Goal: Task Accomplishment & Management: Use online tool/utility

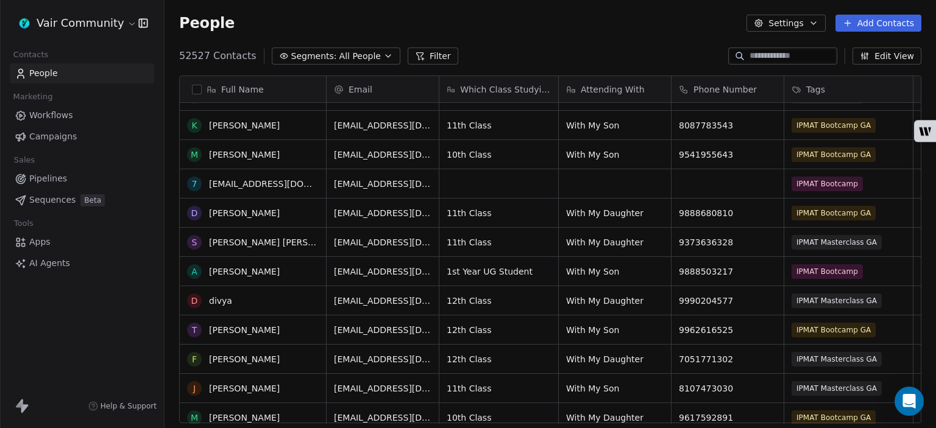
scroll to position [314, 0]
click at [69, 264] on link "AI Agents" at bounding box center [82, 264] width 144 height 20
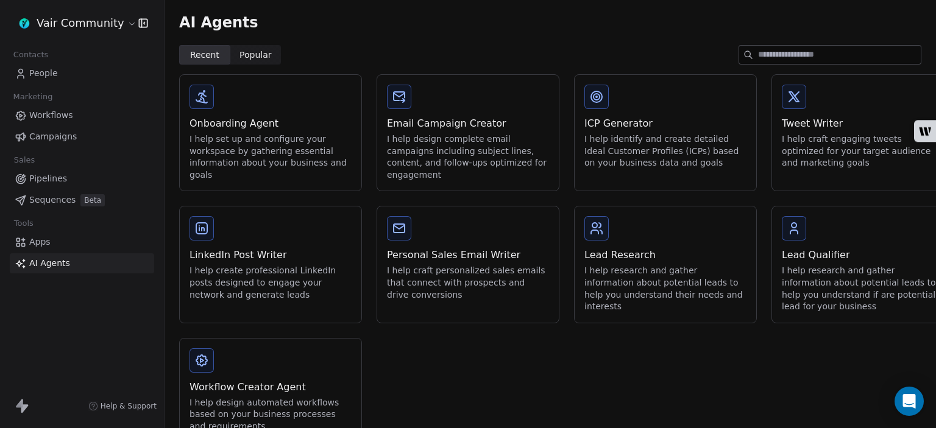
scroll to position [38, 0]
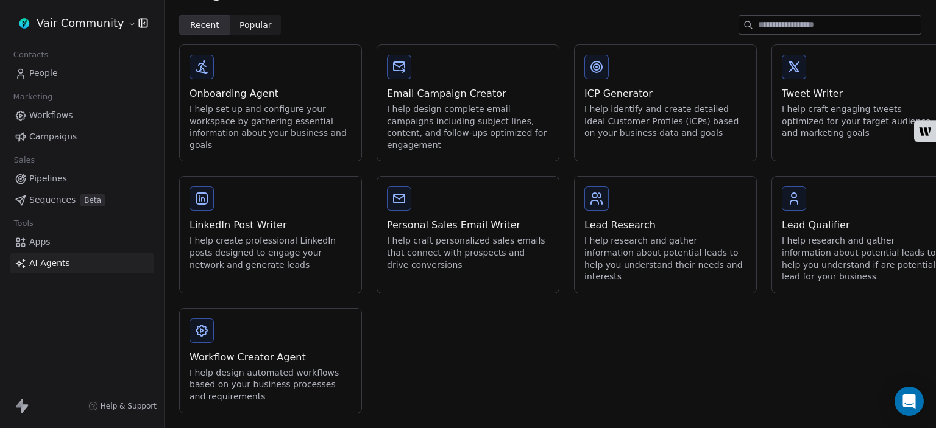
click at [278, 350] on div "Workflow Creator Agent" at bounding box center [271, 357] width 162 height 15
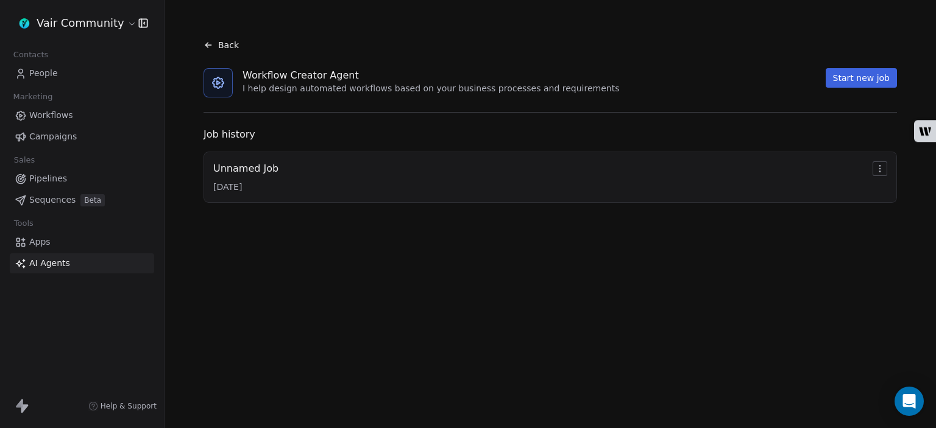
click at [329, 169] on div "Unnamed Job [DATE]" at bounding box center [550, 177] width 674 height 32
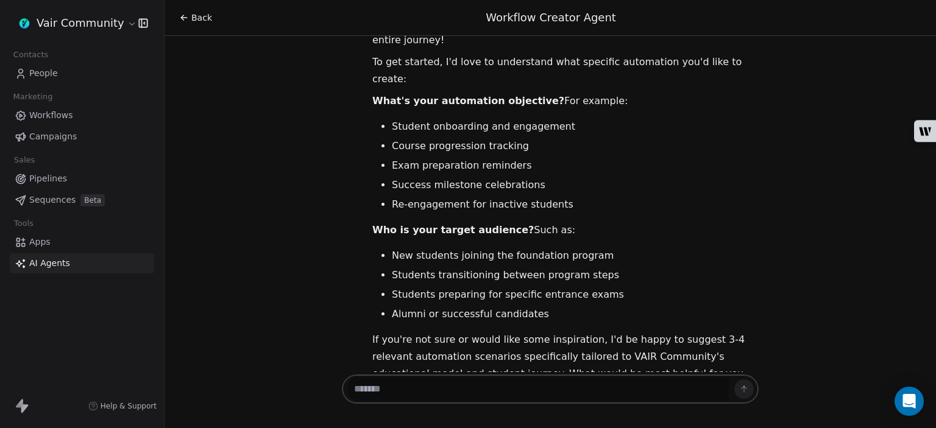
click at [54, 179] on span "Pipelines" at bounding box center [48, 178] width 38 height 13
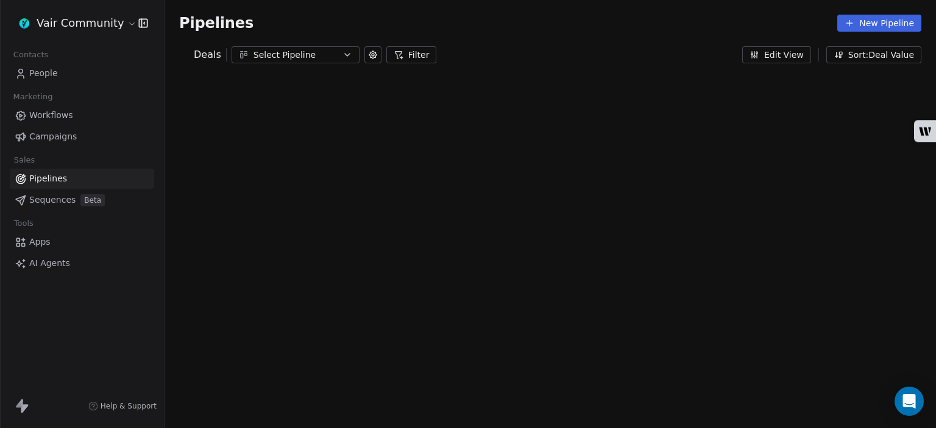
click at [52, 199] on span "Sequences" at bounding box center [52, 200] width 46 height 13
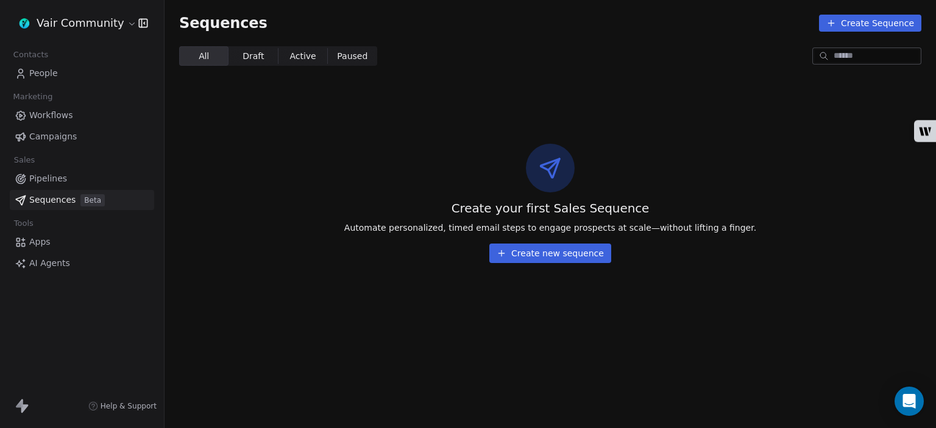
click at [551, 255] on button "Create new sequence" at bounding box center [550, 254] width 122 height 20
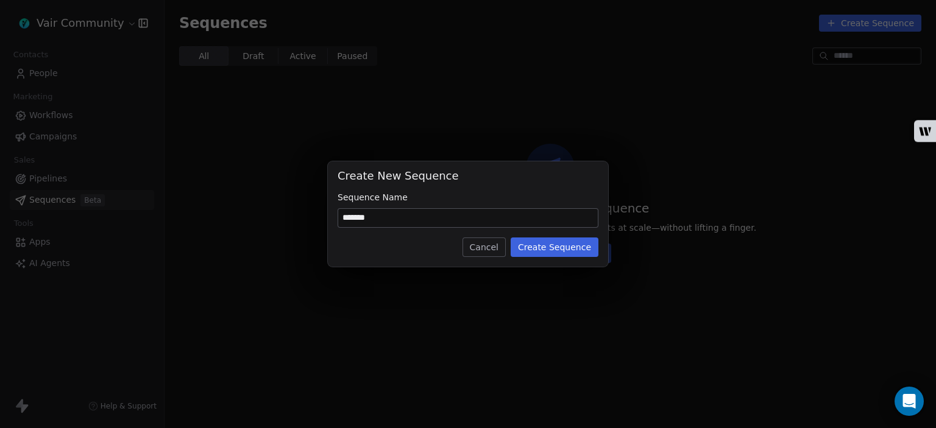
type input "*******"
click at [550, 246] on button "Create Sequence" at bounding box center [555, 248] width 88 height 20
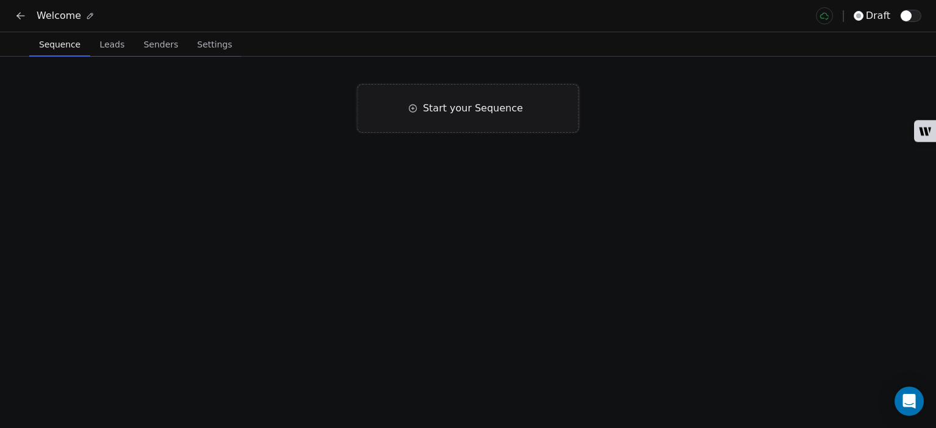
click at [501, 113] on span "Start your Sequence" at bounding box center [473, 108] width 100 height 15
